Goal: Navigation & Orientation: Find specific page/section

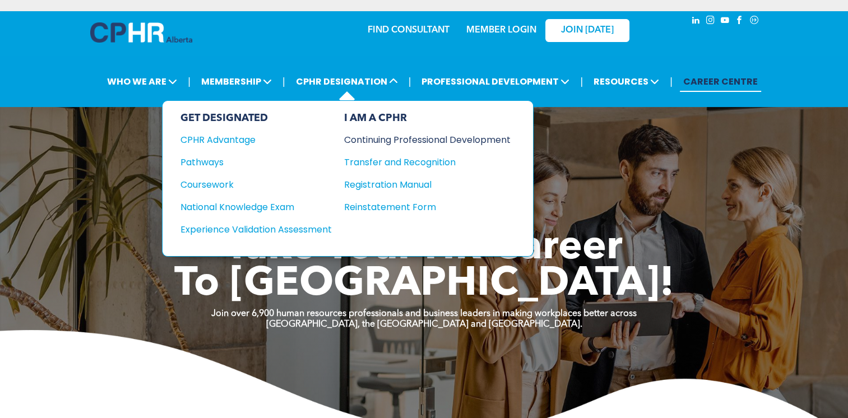
click at [436, 140] on div "Continuing Professional Development" at bounding box center [419, 140] width 150 height 14
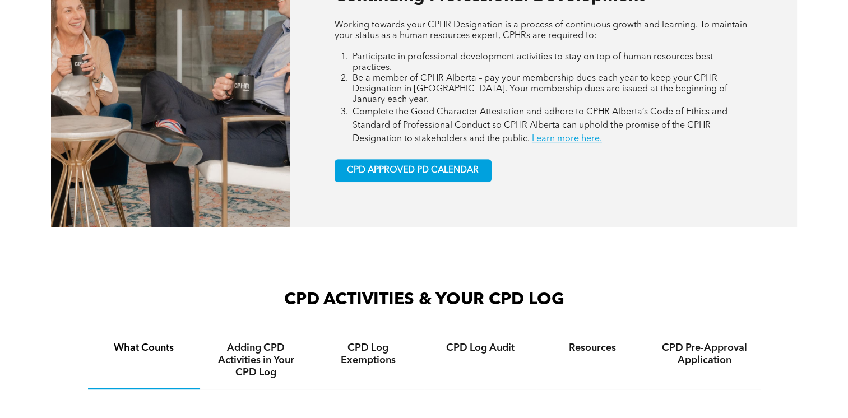
scroll to position [841, 0]
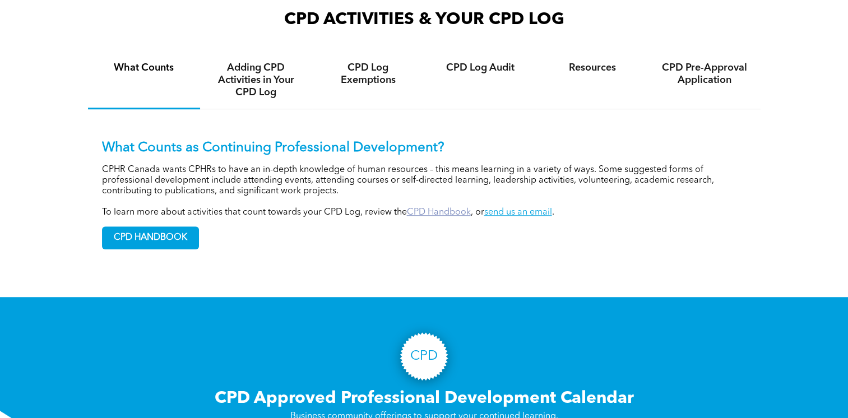
click at [447, 208] on link "CPD Handbook" at bounding box center [439, 212] width 64 height 9
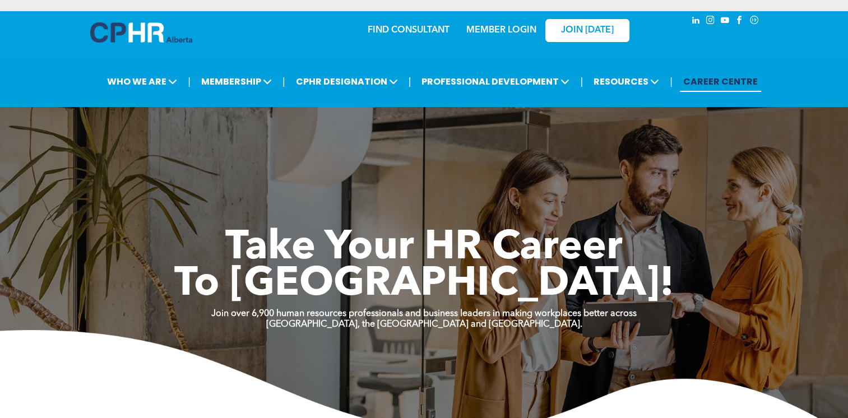
click at [480, 36] on div "MEMBER LOGIN" at bounding box center [501, 27] width 73 height 20
click at [481, 30] on link "MEMBER LOGIN" at bounding box center [501, 30] width 70 height 9
